Goal: Transaction & Acquisition: Purchase product/service

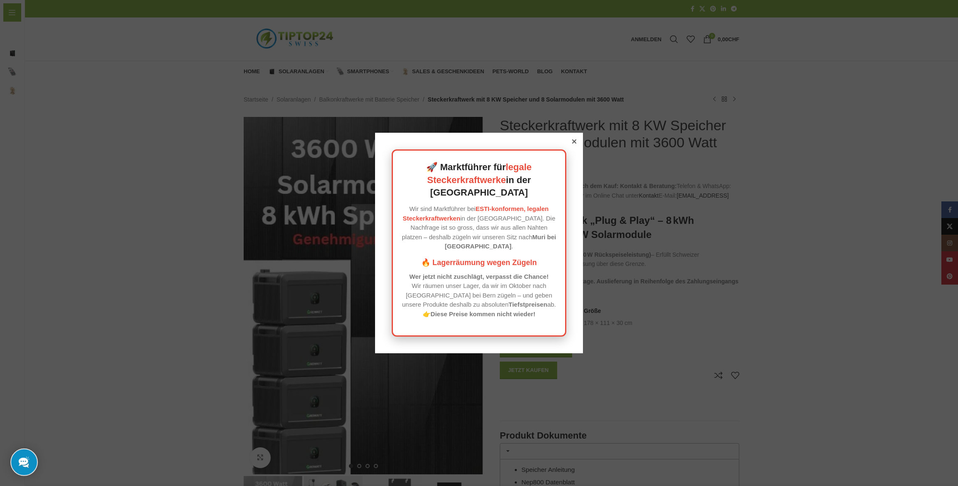
click at [572, 145] on div at bounding box center [574, 141] width 7 height 7
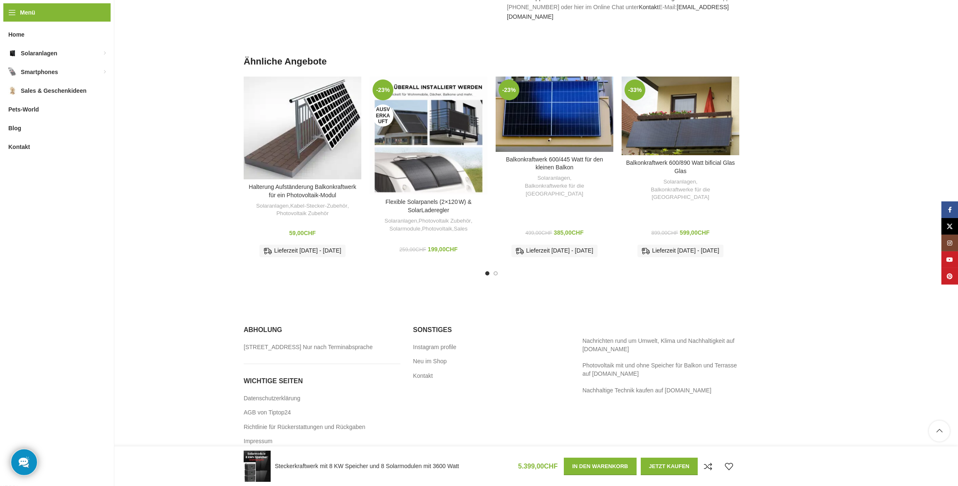
scroll to position [1589, 0]
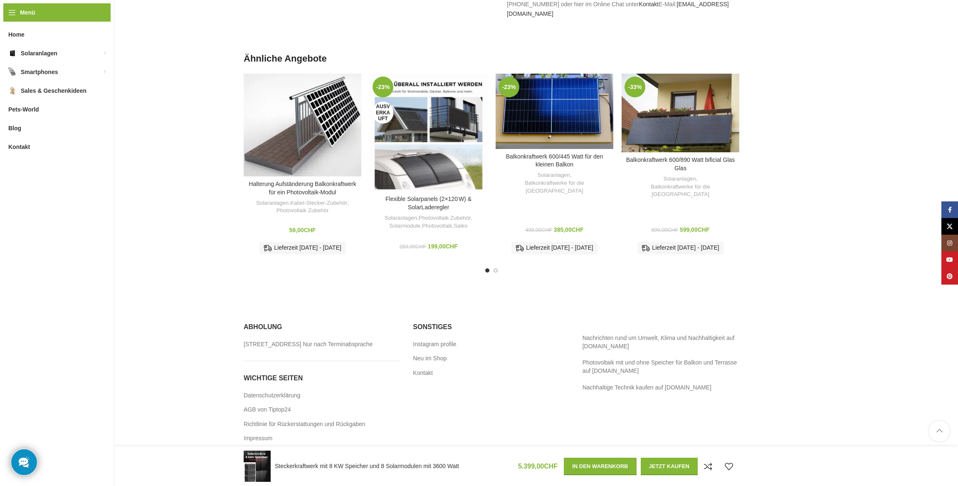
click at [937, 432] on link "Scroll to top button" at bounding box center [939, 431] width 21 height 21
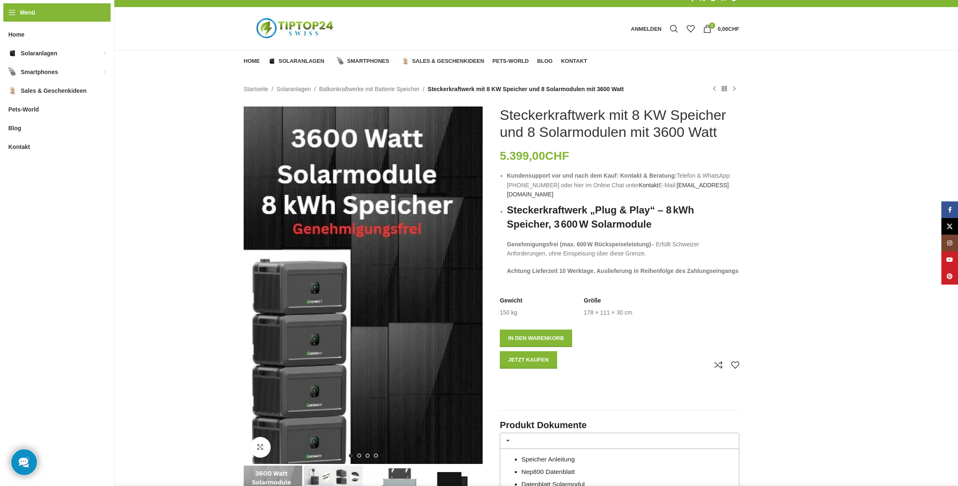
scroll to position [0, 0]
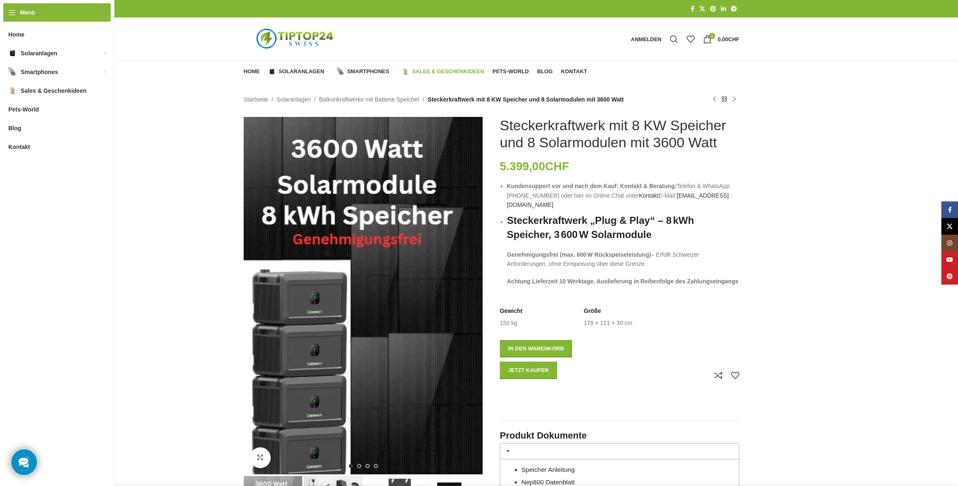
click at [465, 73] on span "Sales & Geschenkideen" at bounding box center [448, 71] width 72 height 7
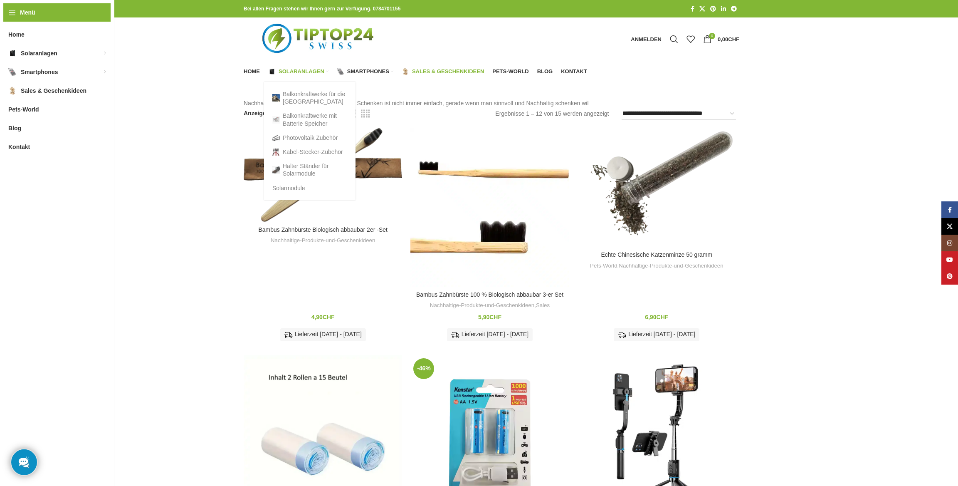
click at [294, 73] on span "Solaranlagen" at bounding box center [302, 71] width 46 height 7
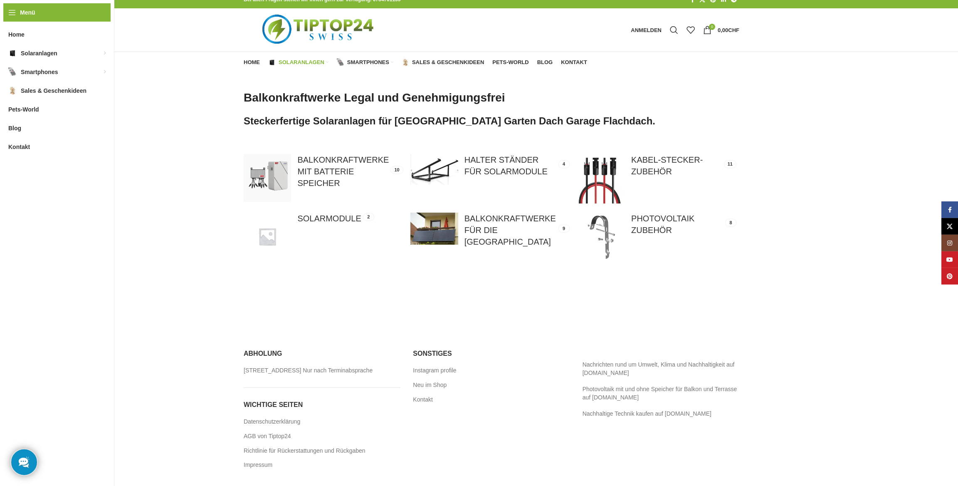
scroll to position [17, 0]
click at [324, 160] on link at bounding box center [323, 177] width 158 height 47
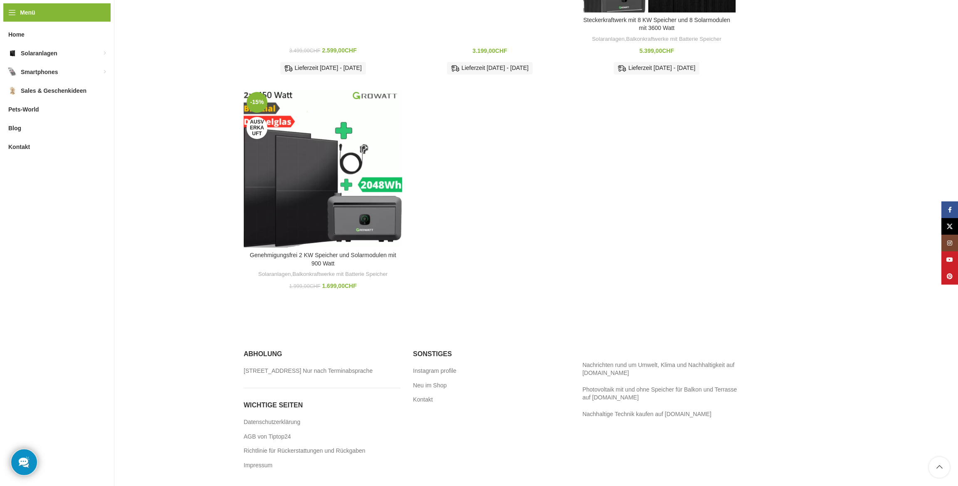
scroll to position [741, 0]
